Goal: Register for event/course

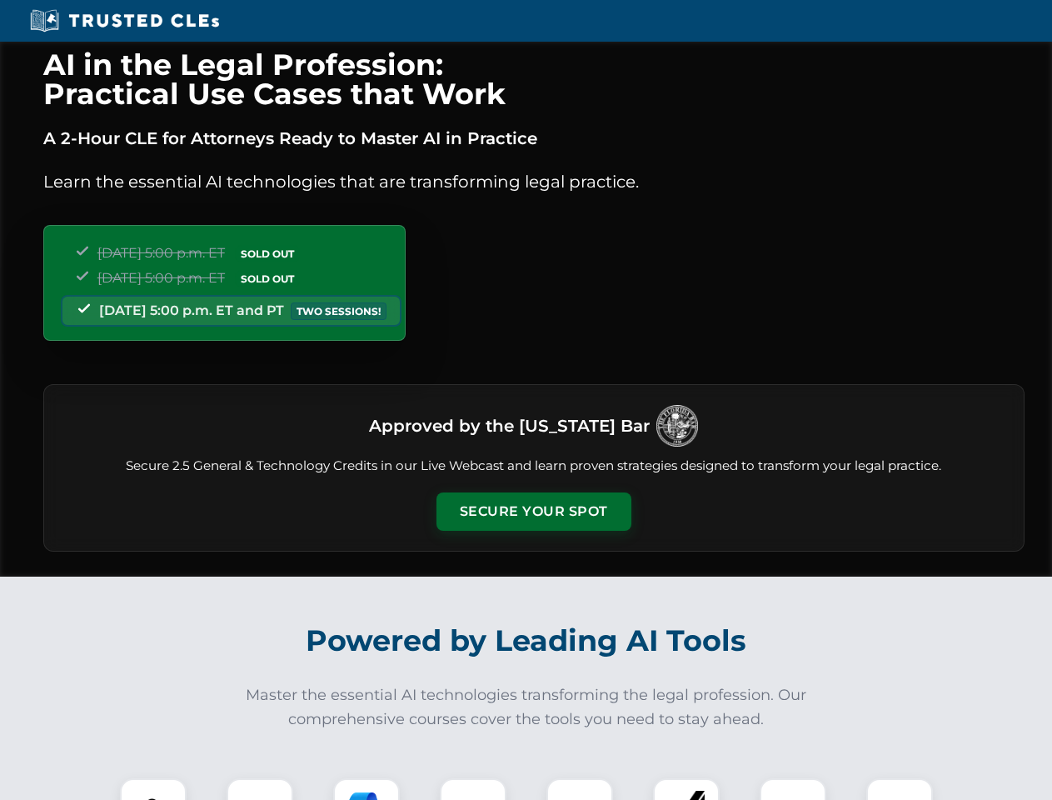
click at [533, 511] on button "Secure Your Spot" at bounding box center [533, 511] width 195 height 38
click at [153, 789] on img at bounding box center [153, 811] width 48 height 48
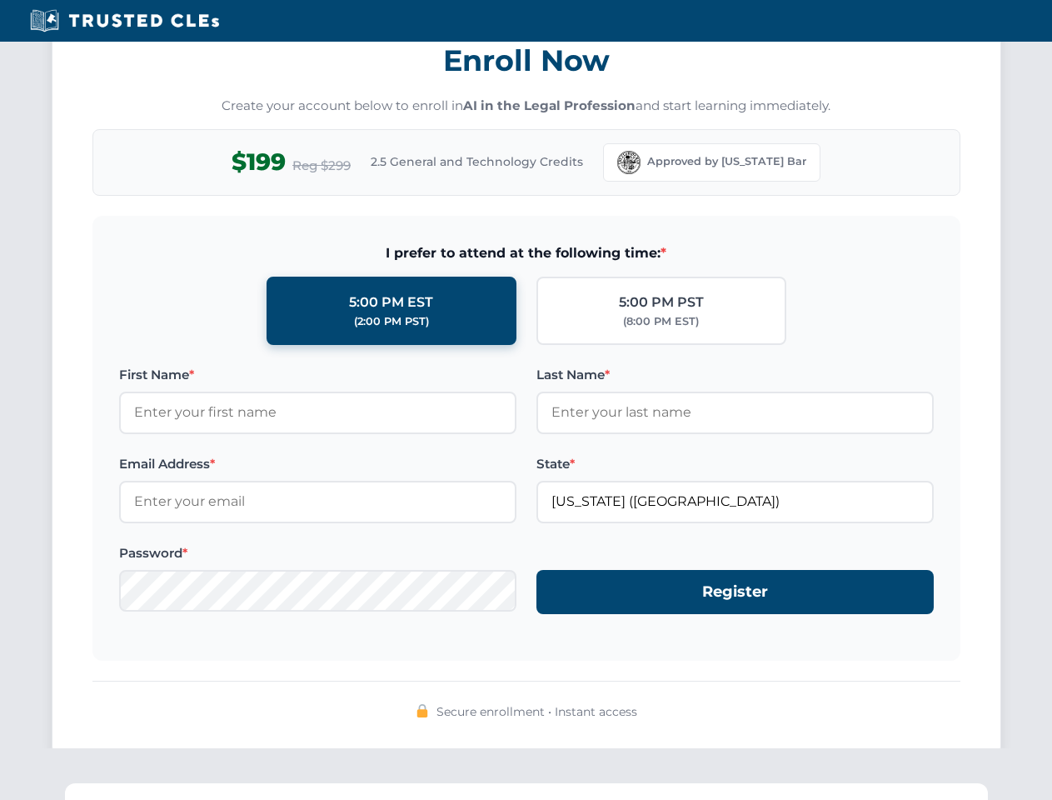
scroll to position [1635, 0]
